Goal: Task Accomplishment & Management: Manage account settings

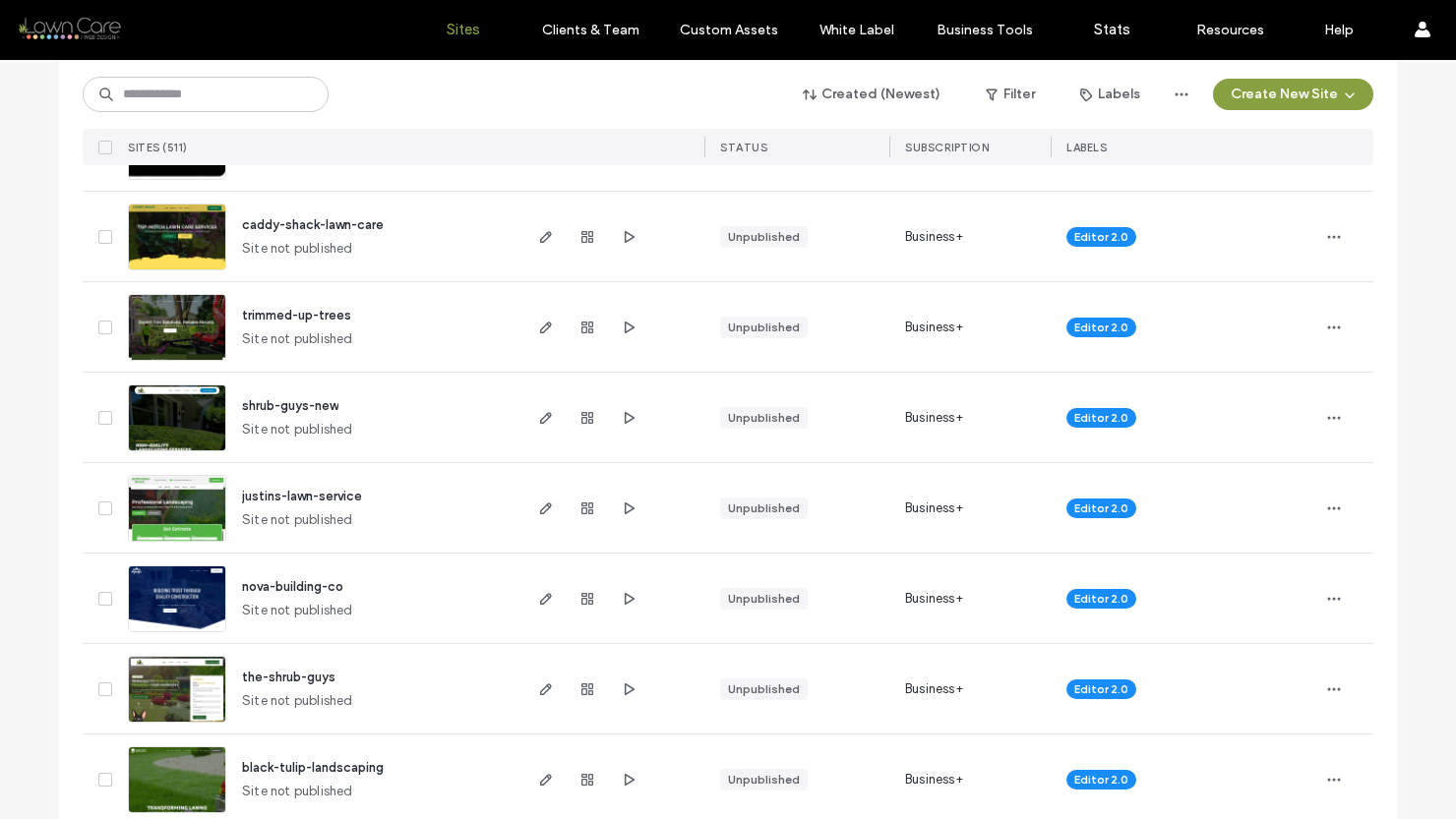
scroll to position [644, 0]
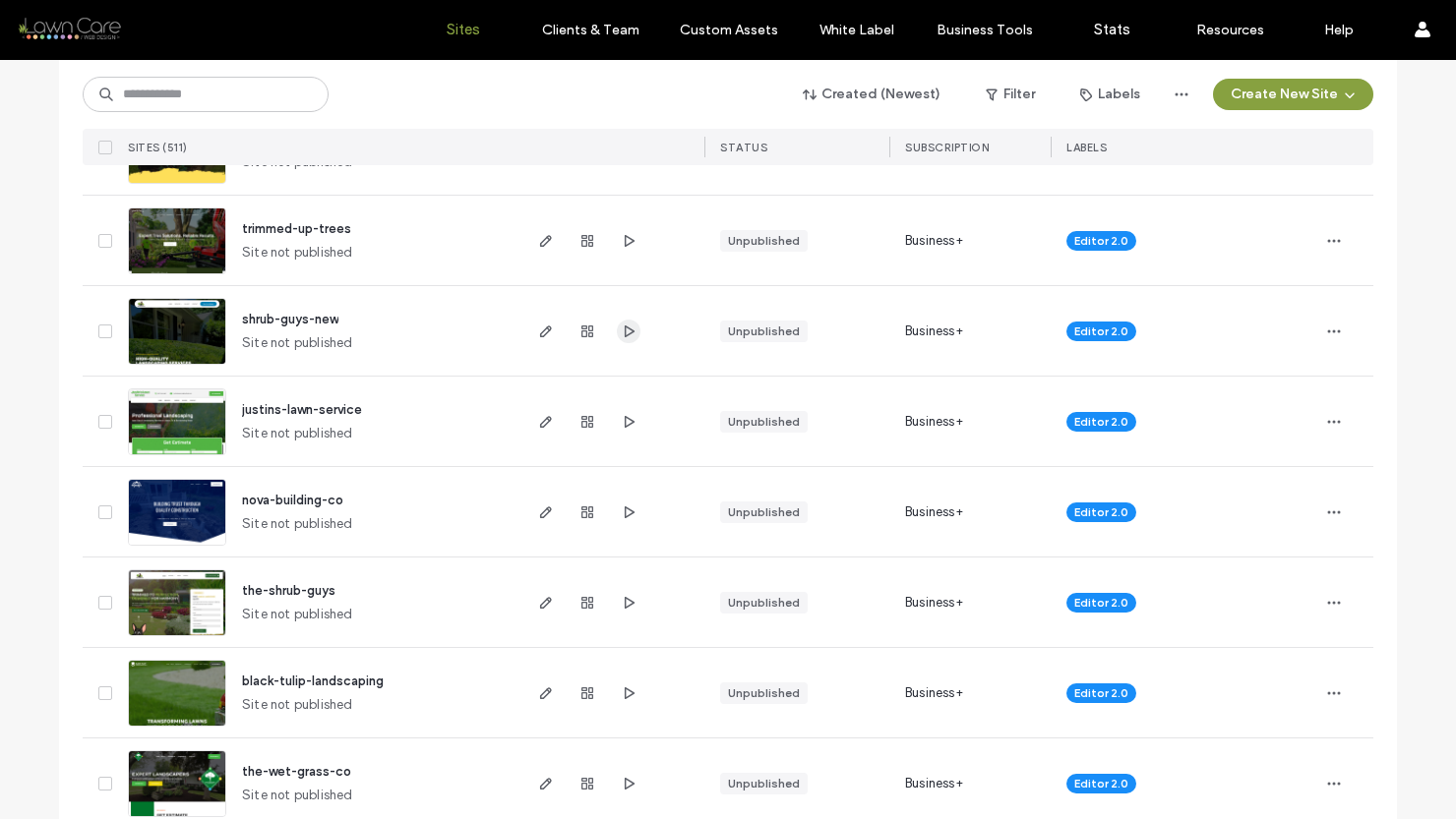
click at [624, 331] on icon "button" at bounding box center [629, 332] width 16 height 16
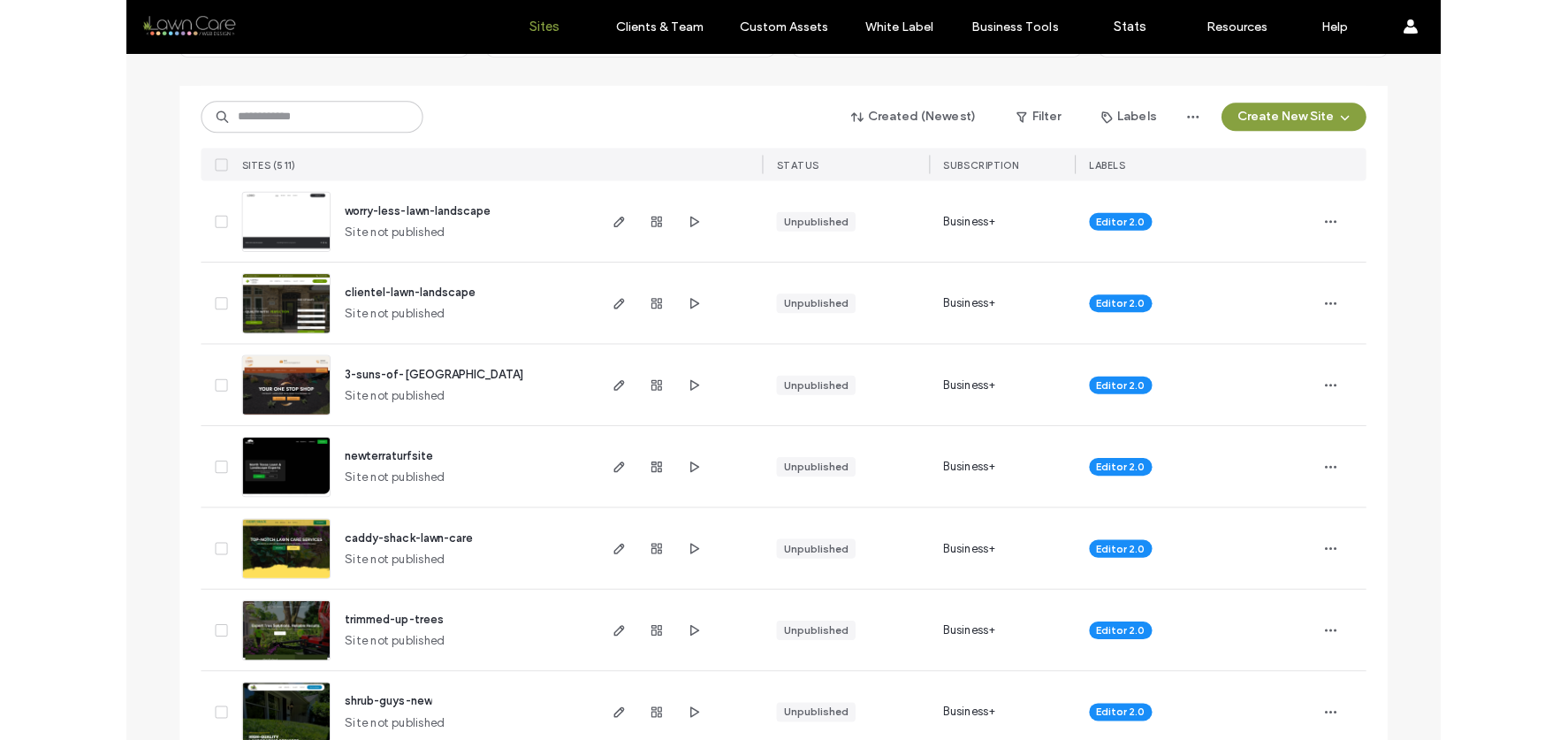
scroll to position [166, 0]
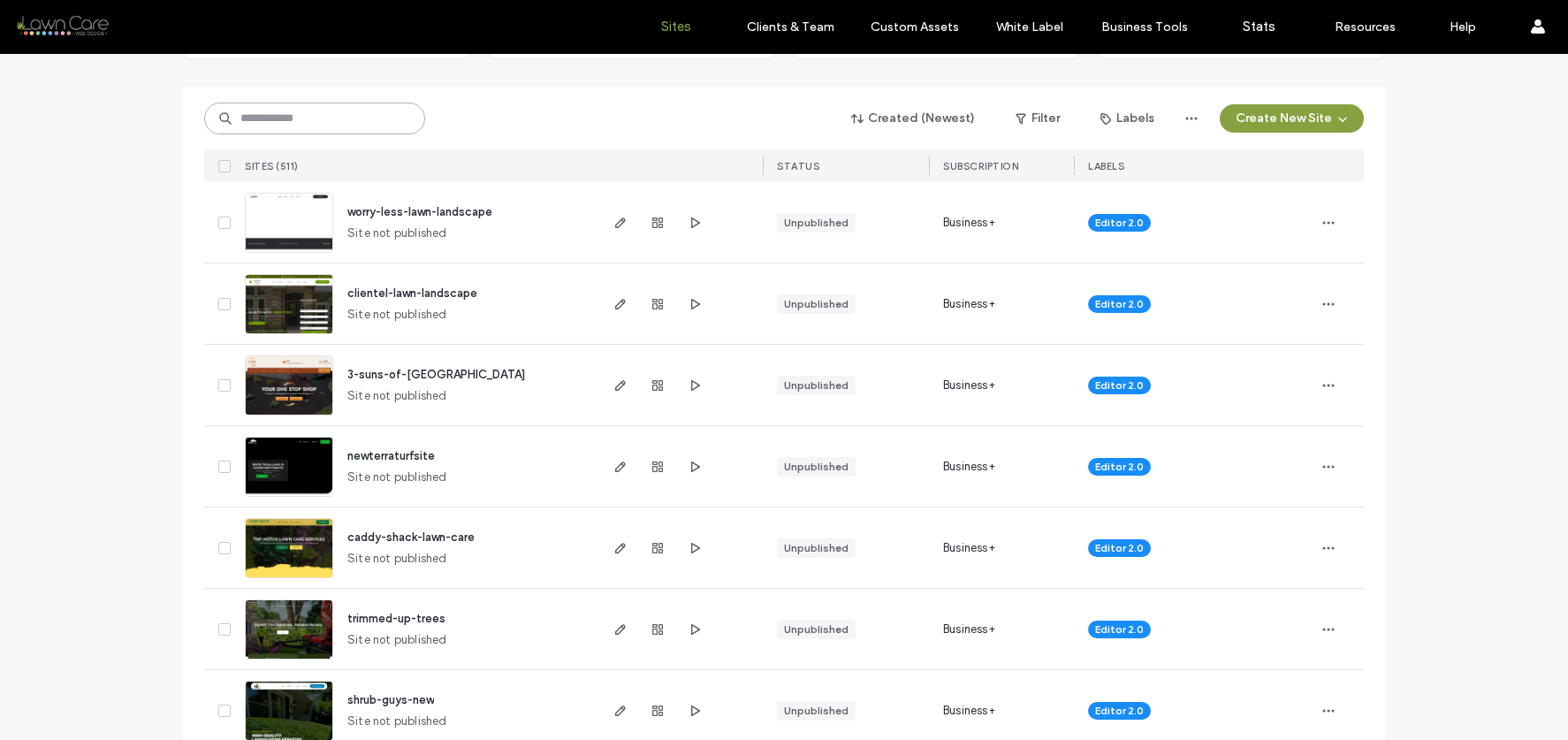
click at [297, 127] on input at bounding box center [314, 118] width 221 height 31
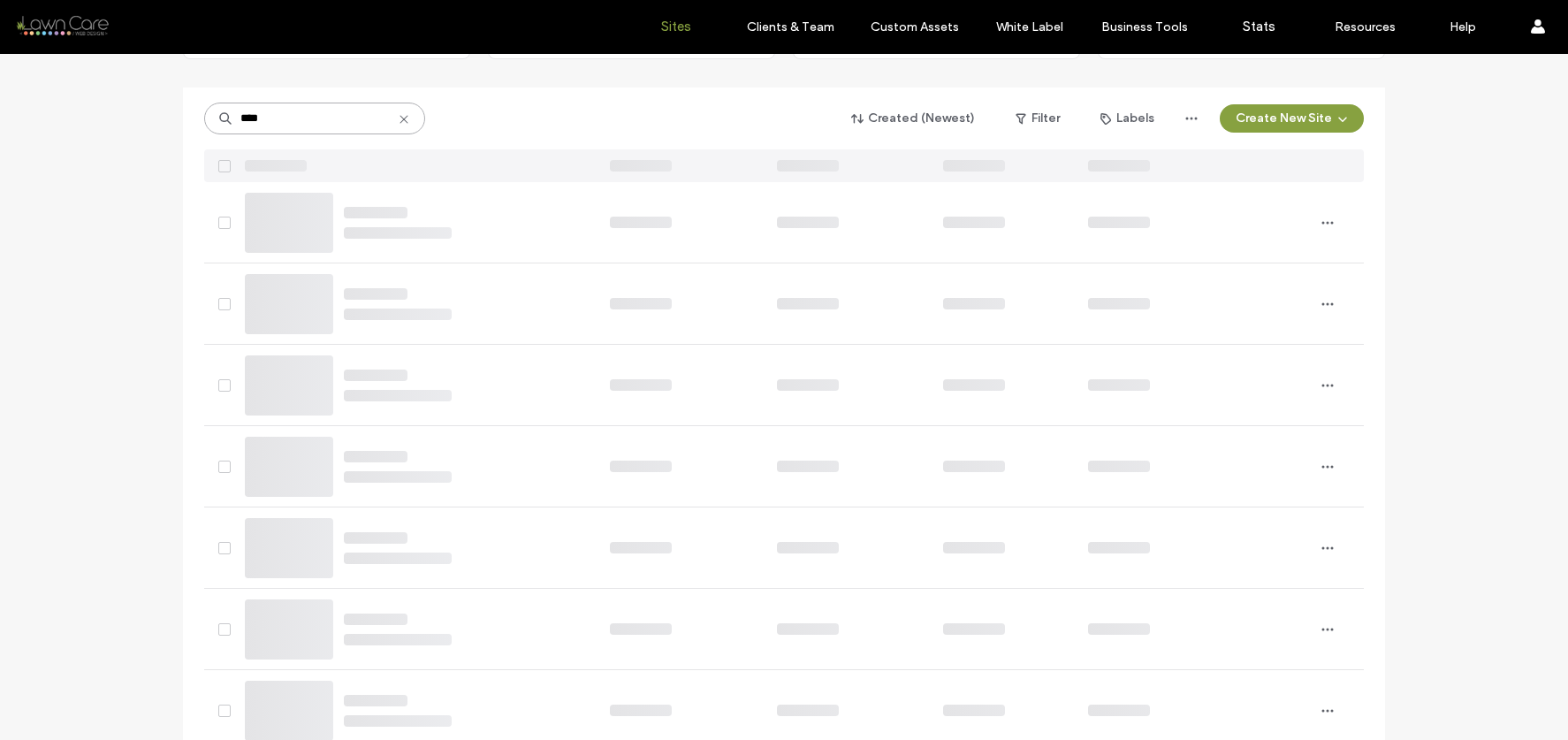
scroll to position [0, 0]
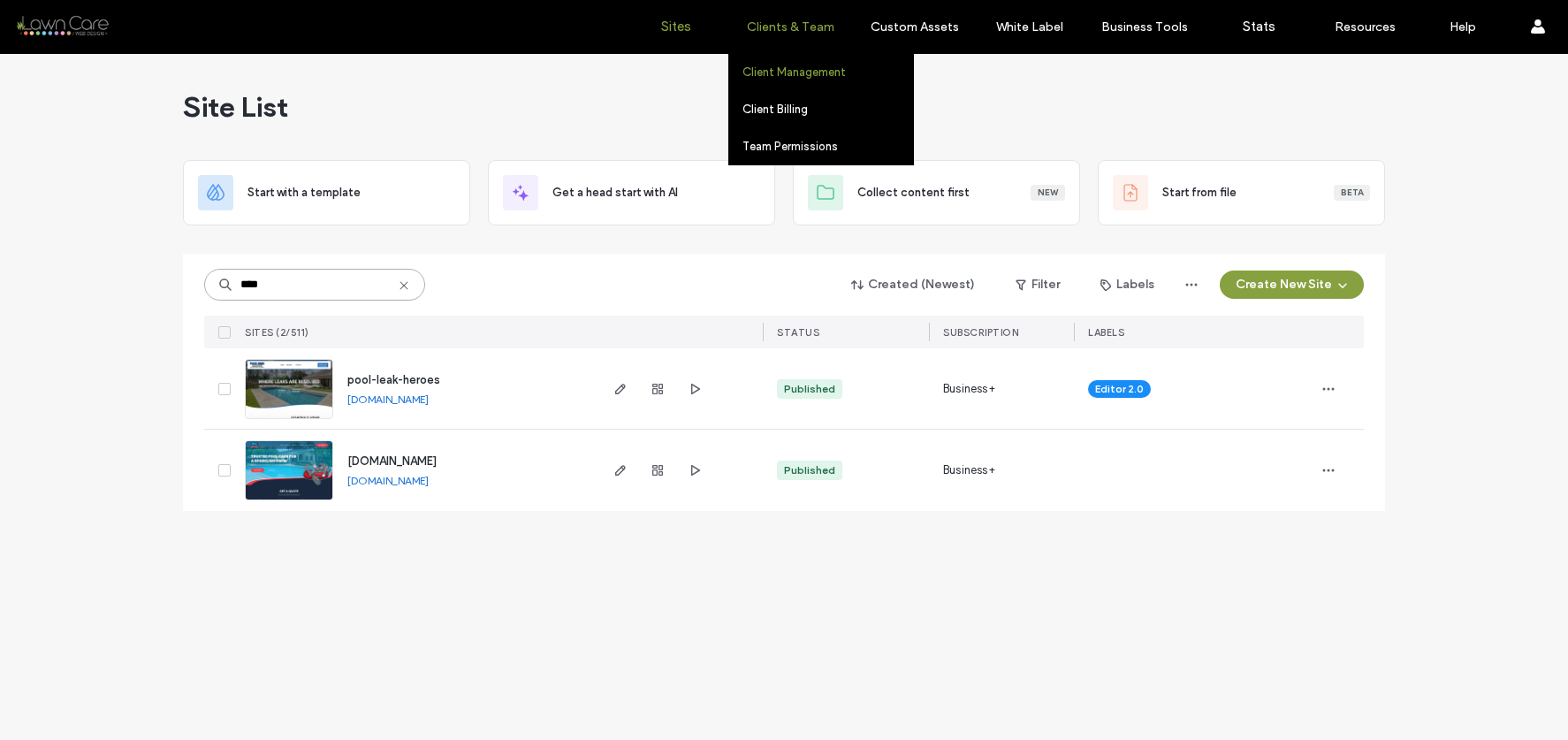
type input "****"
click at [771, 66] on label "Client Management" at bounding box center [794, 72] width 103 height 13
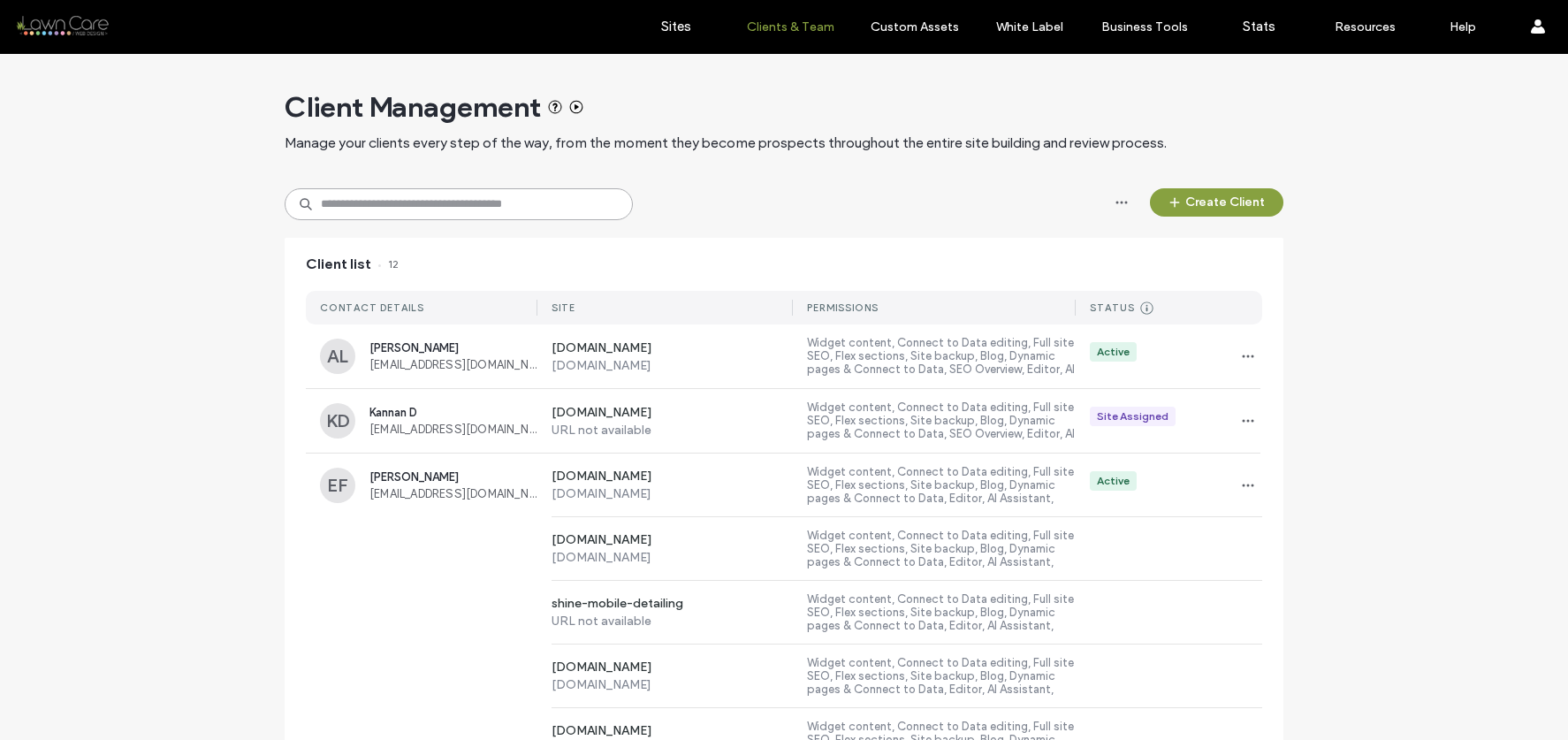
click at [488, 208] on input at bounding box center [459, 204] width 348 height 31
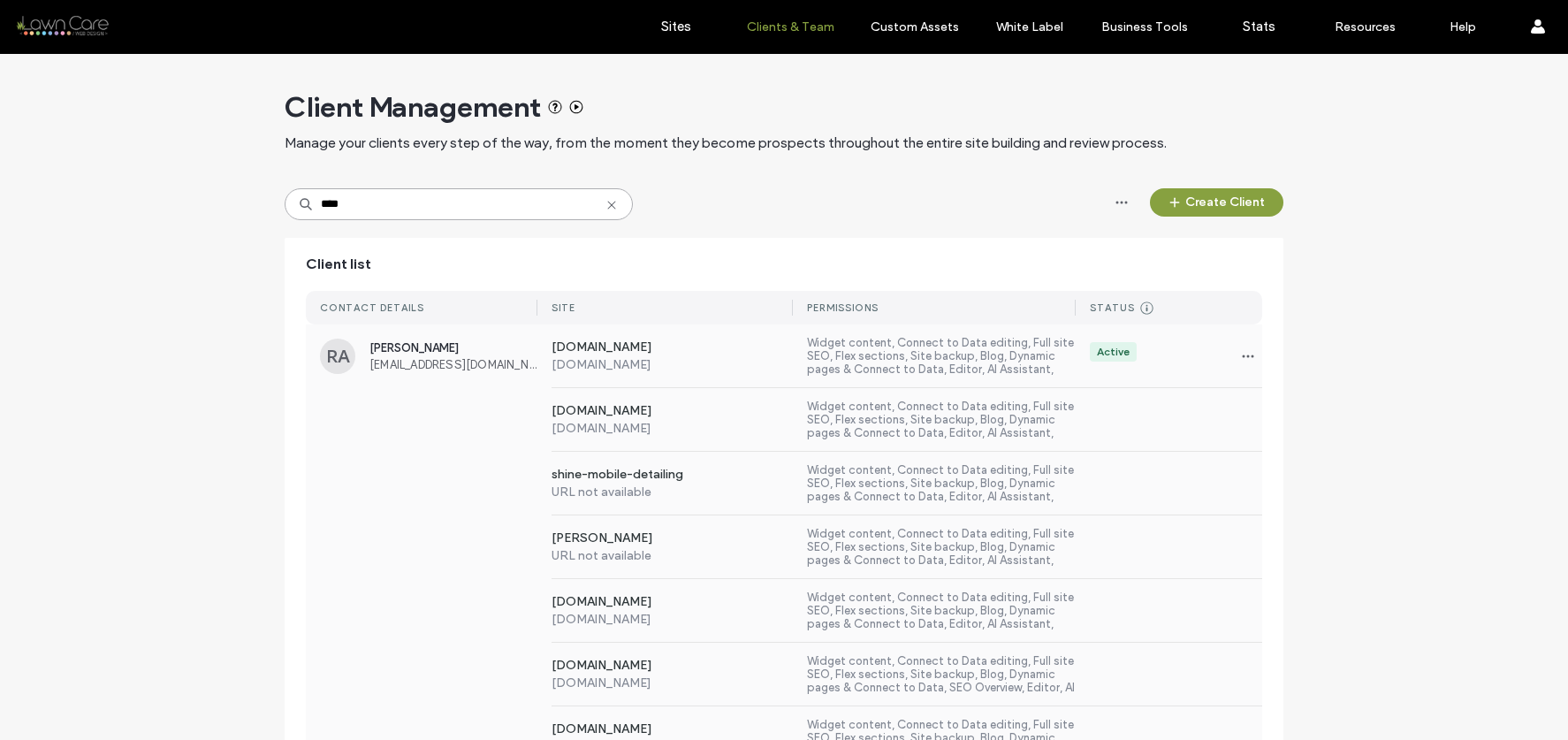
type input "****"
click at [453, 435] on div "[DOMAIN_NAME] [DOMAIN_NAME] Widget content, Connect to Data editing, Full site …" at bounding box center [784, 419] width 956 height 64
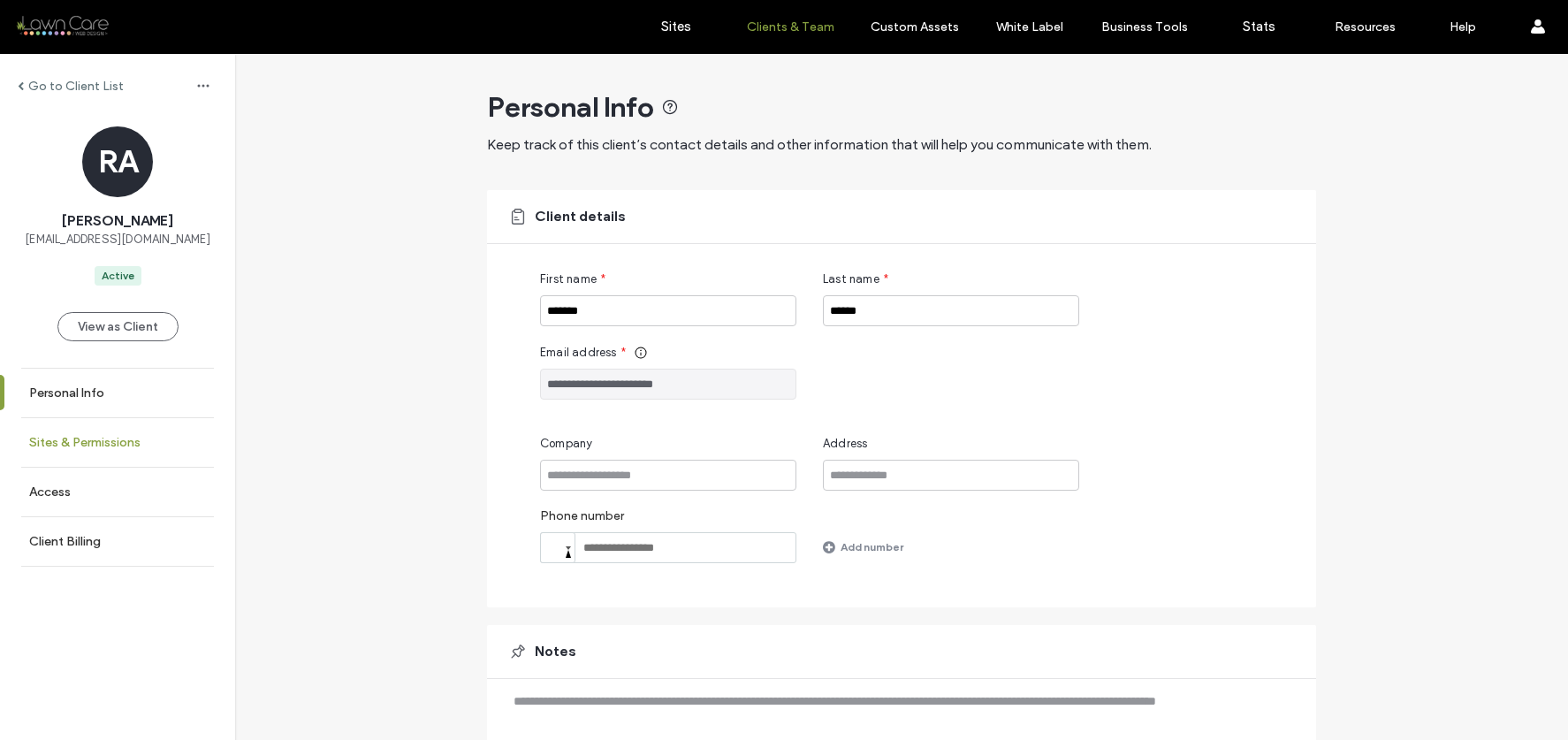
click at [170, 436] on link "Sites & Permissions" at bounding box center [118, 442] width 235 height 48
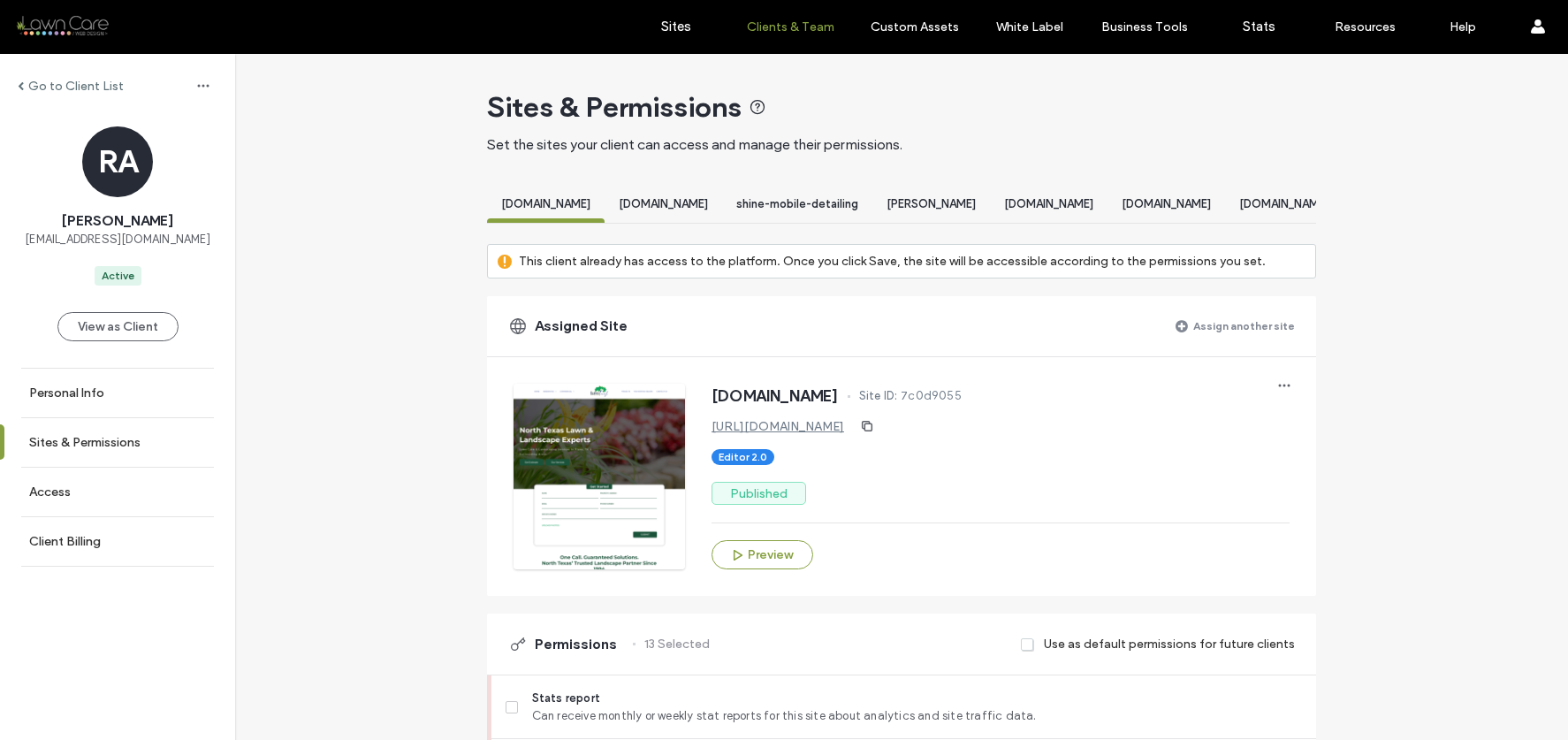
click at [1167, 345] on div "Assigned Site Assign another site" at bounding box center [901, 326] width 829 height 60
click at [1180, 333] on span at bounding box center [1182, 326] width 13 height 14
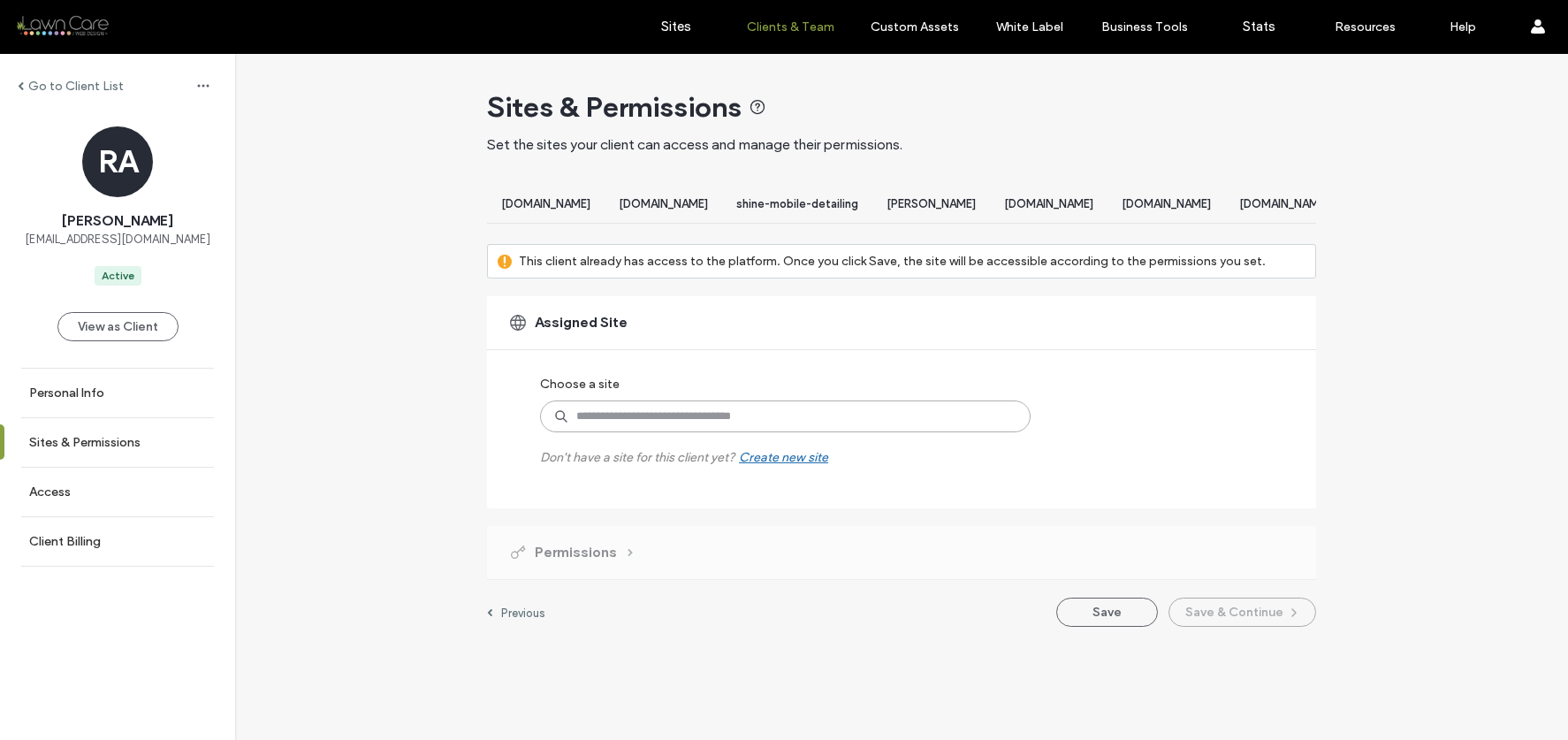
click at [814, 419] on input at bounding box center [785, 416] width 490 height 31
type input "****"
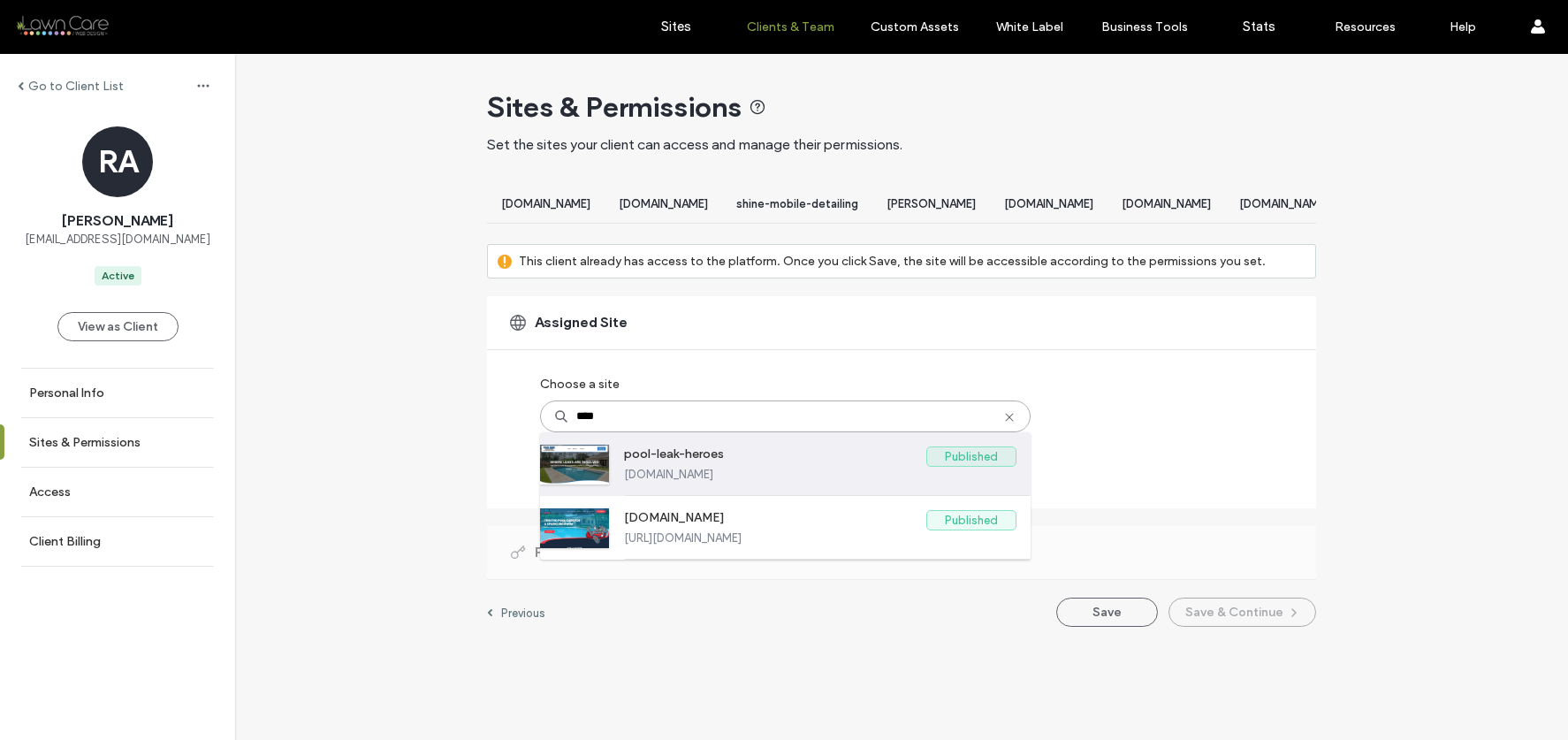
click at [802, 480] on label "[DOMAIN_NAME]" at bounding box center [820, 474] width 392 height 13
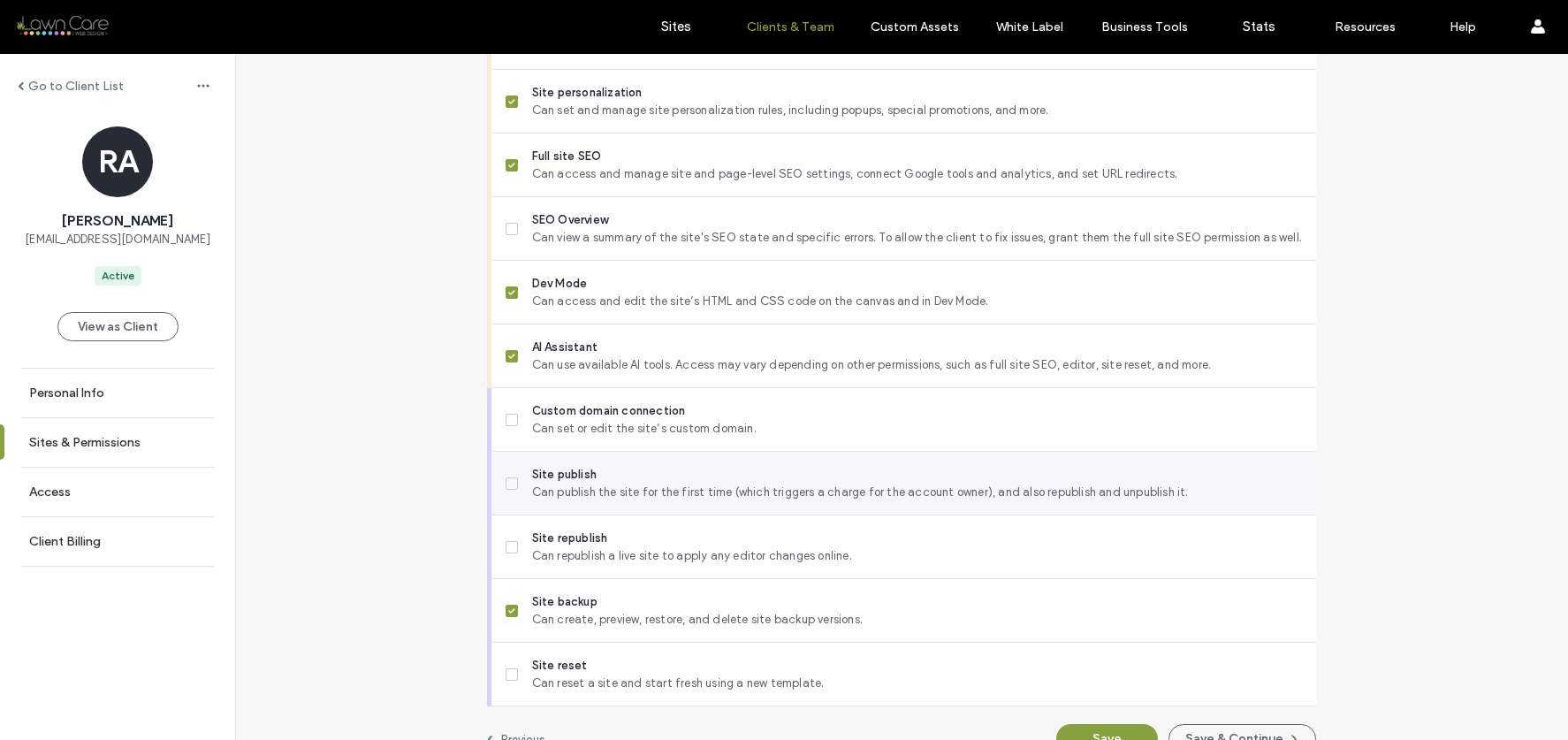
scroll to position [1543, 0]
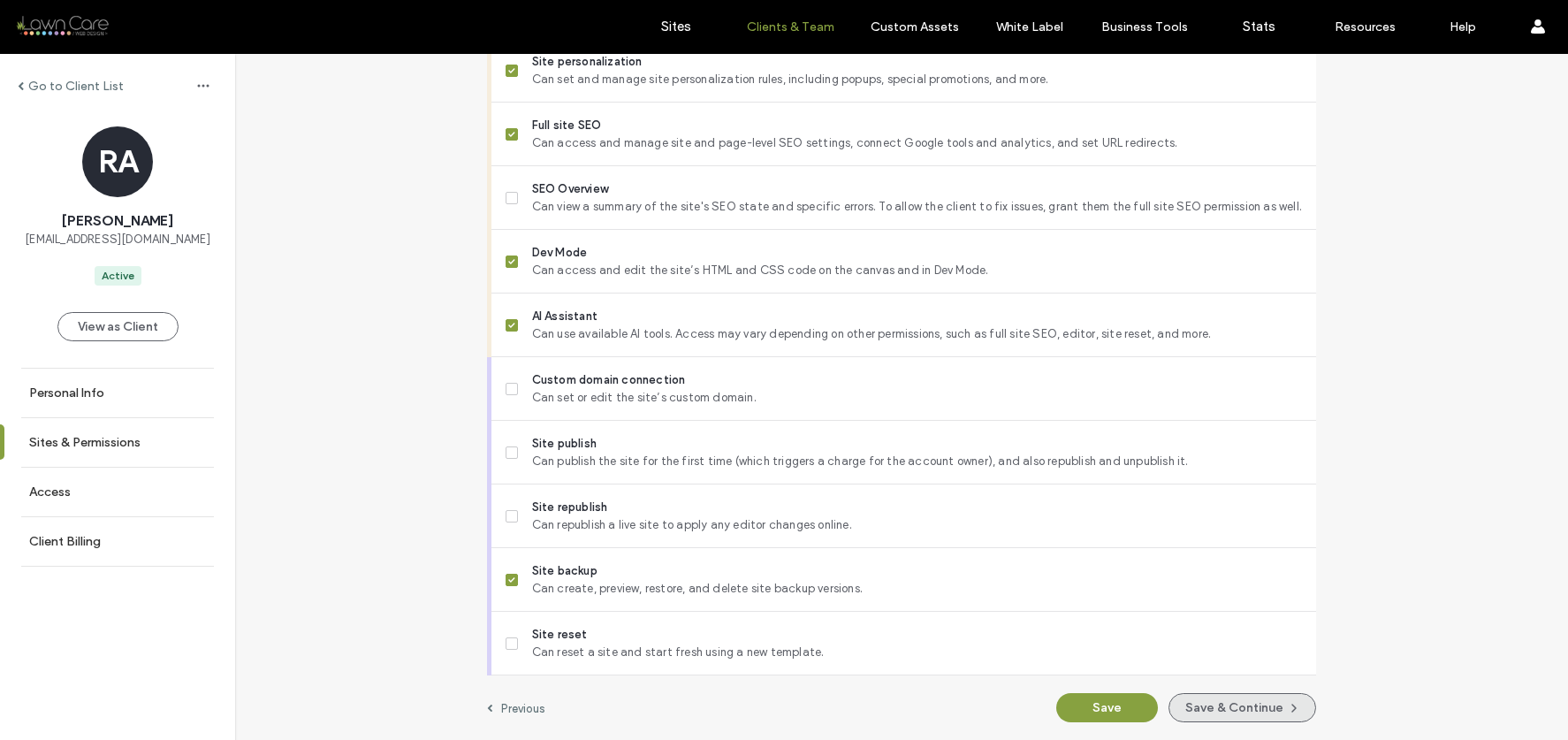
click at [1227, 699] on button "Save & Continue" at bounding box center [1242, 708] width 147 height 29
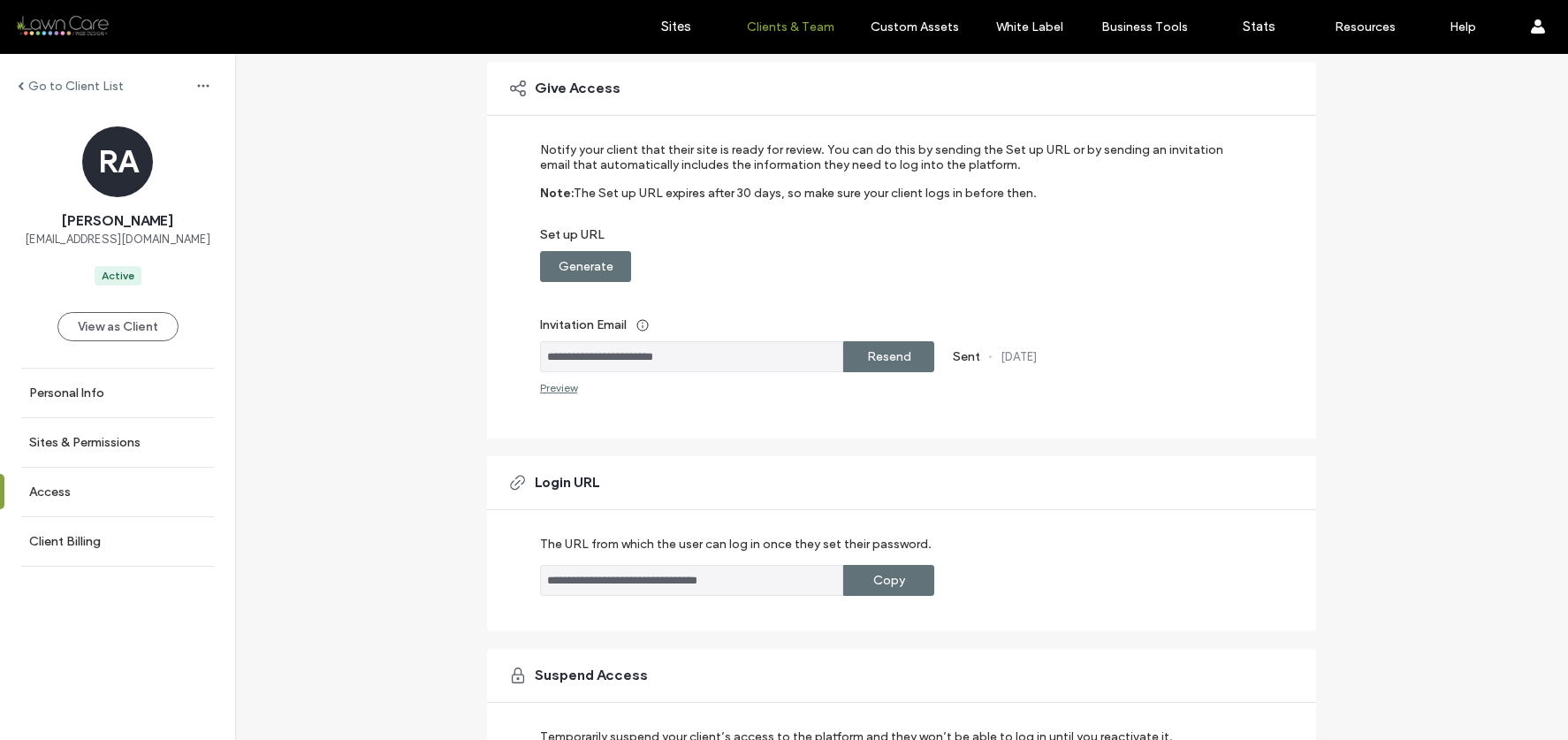
scroll to position [272, 0]
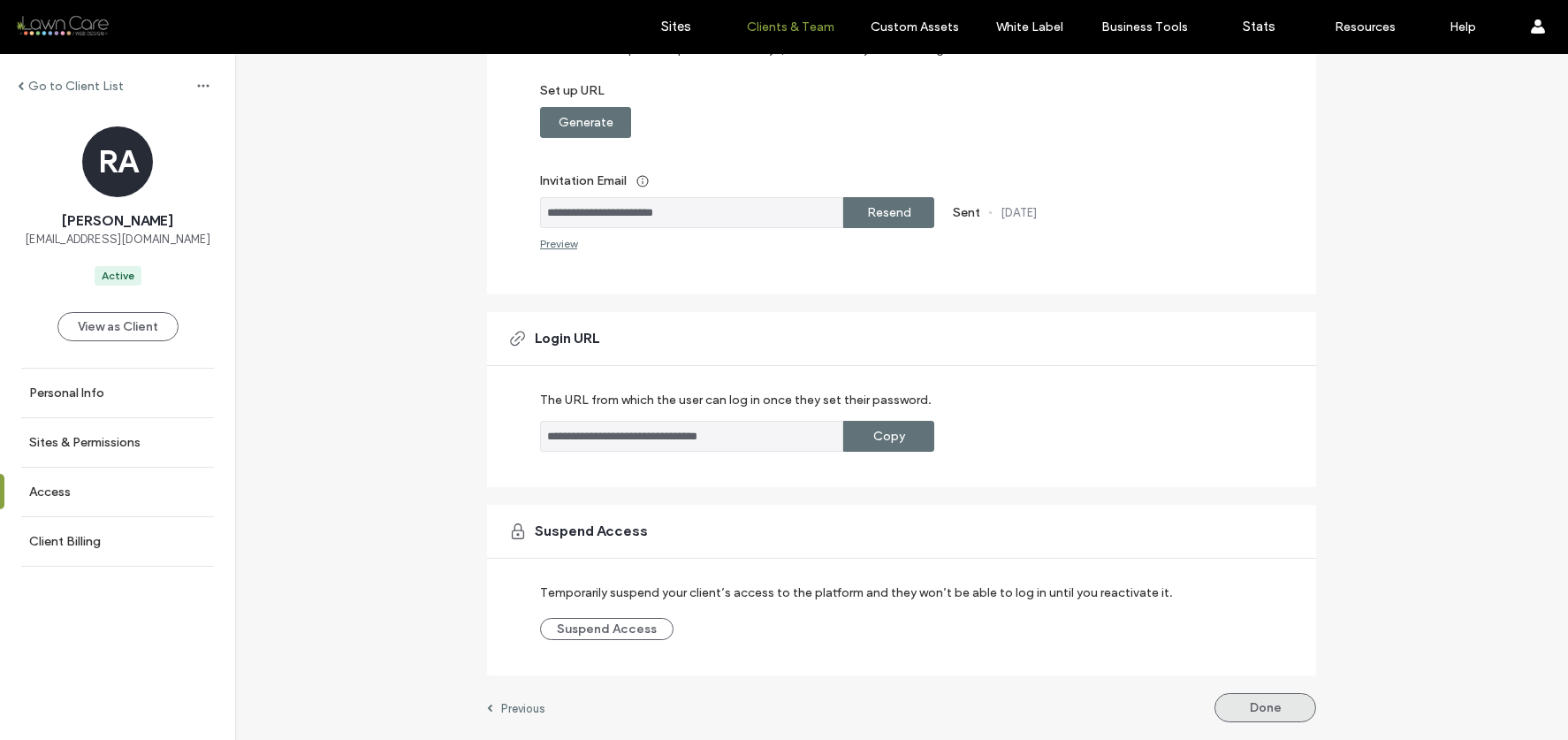
click at [1240, 700] on button "Done" at bounding box center [1264, 708] width 101 height 29
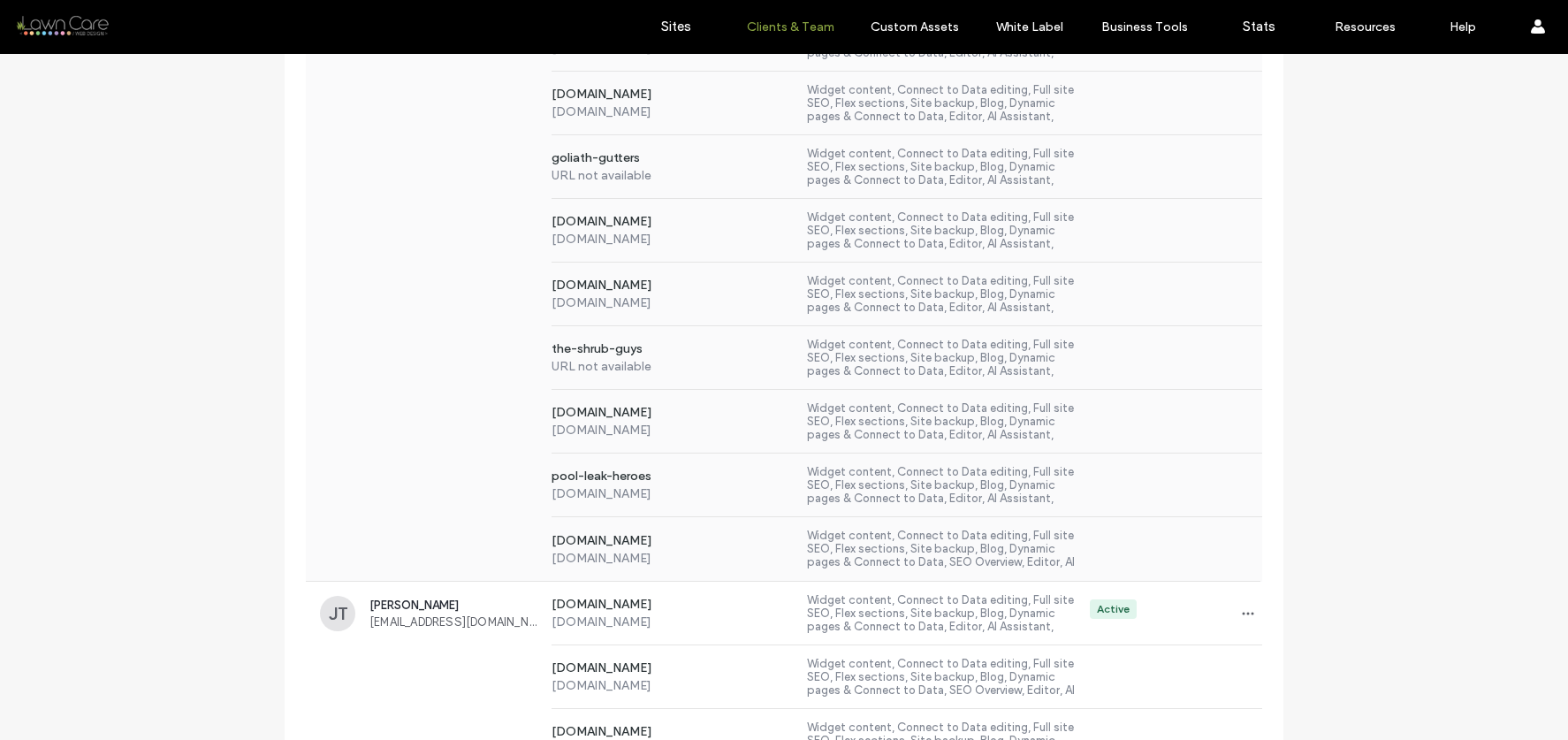
scroll to position [3730, 0]
